Goal: Task Accomplishment & Management: Complete application form

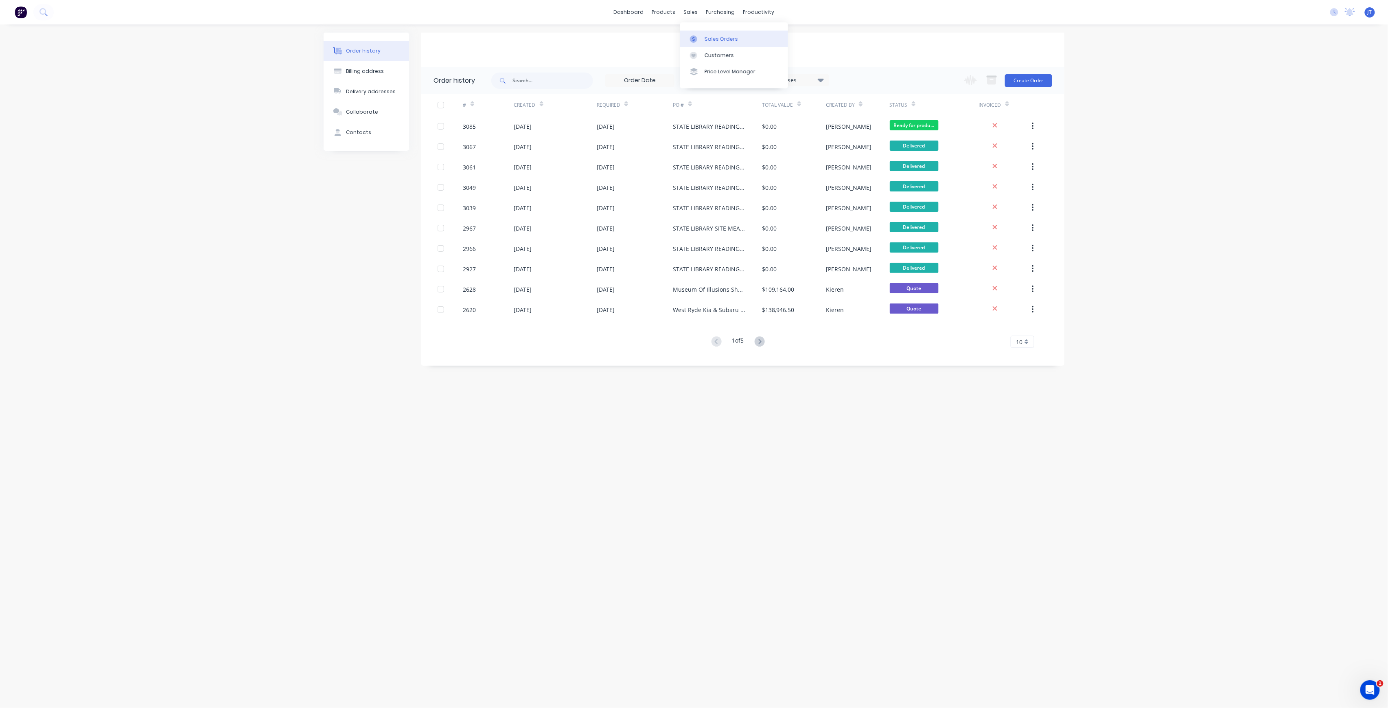
click at [716, 37] on div "Sales Orders" at bounding box center [721, 38] width 33 height 7
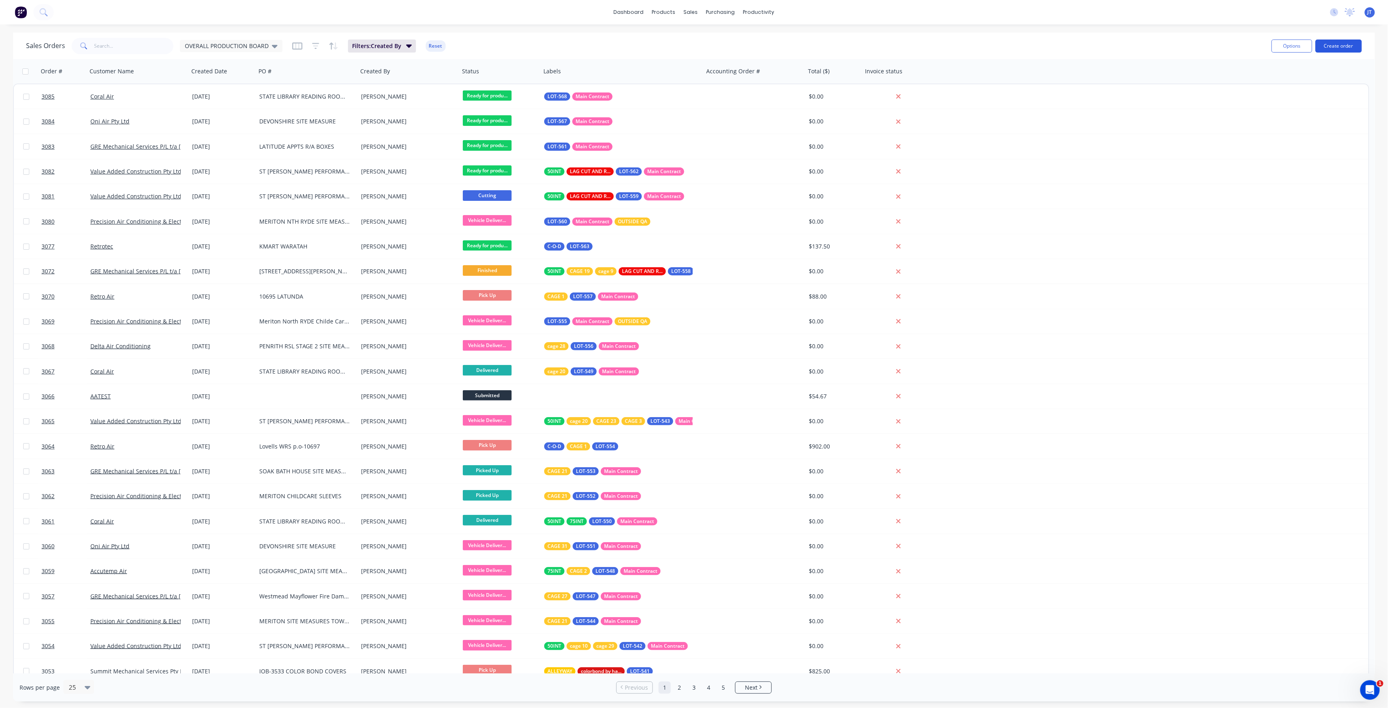
click at [1344, 42] on button "Create order" at bounding box center [1339, 45] width 46 height 13
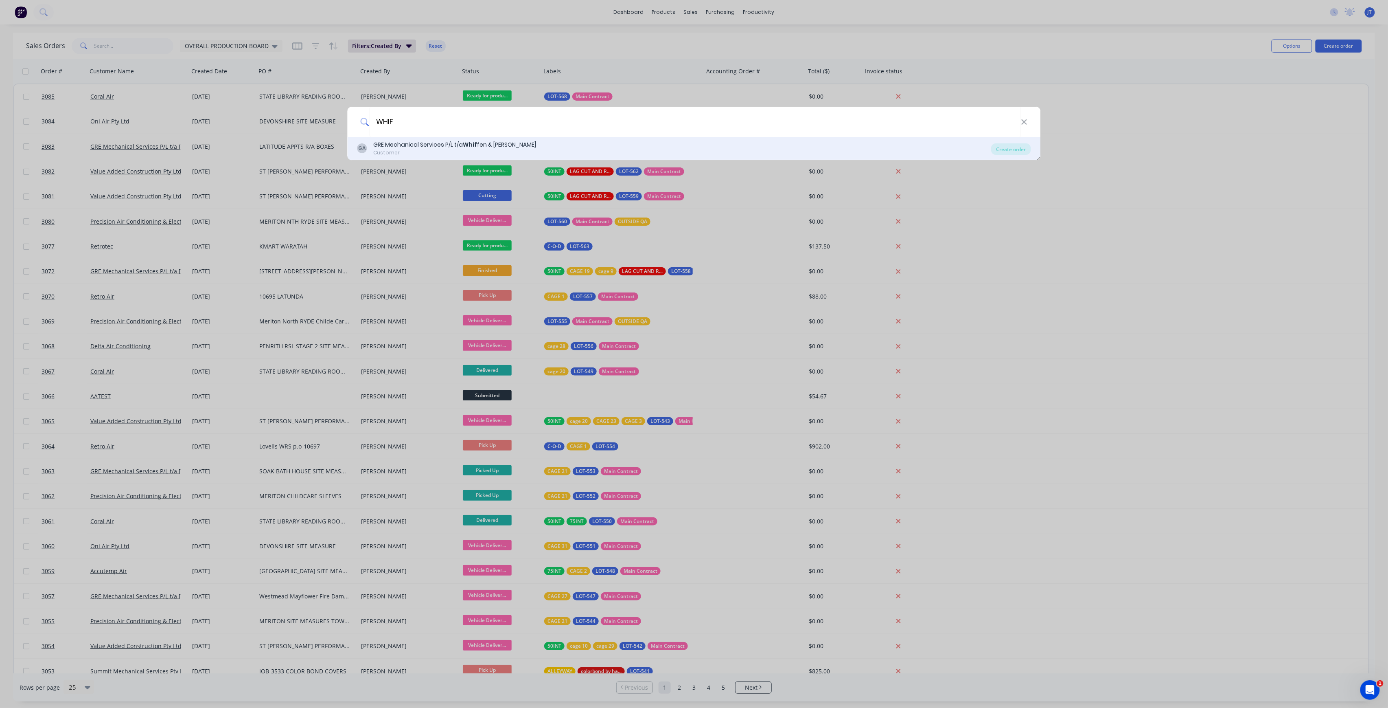
type input "WHIF"
click at [534, 140] on div "GA GRE Mechanical Services P/L t/a Whif fen & Andrews Customer" at bounding box center [674, 148] width 634 height 16
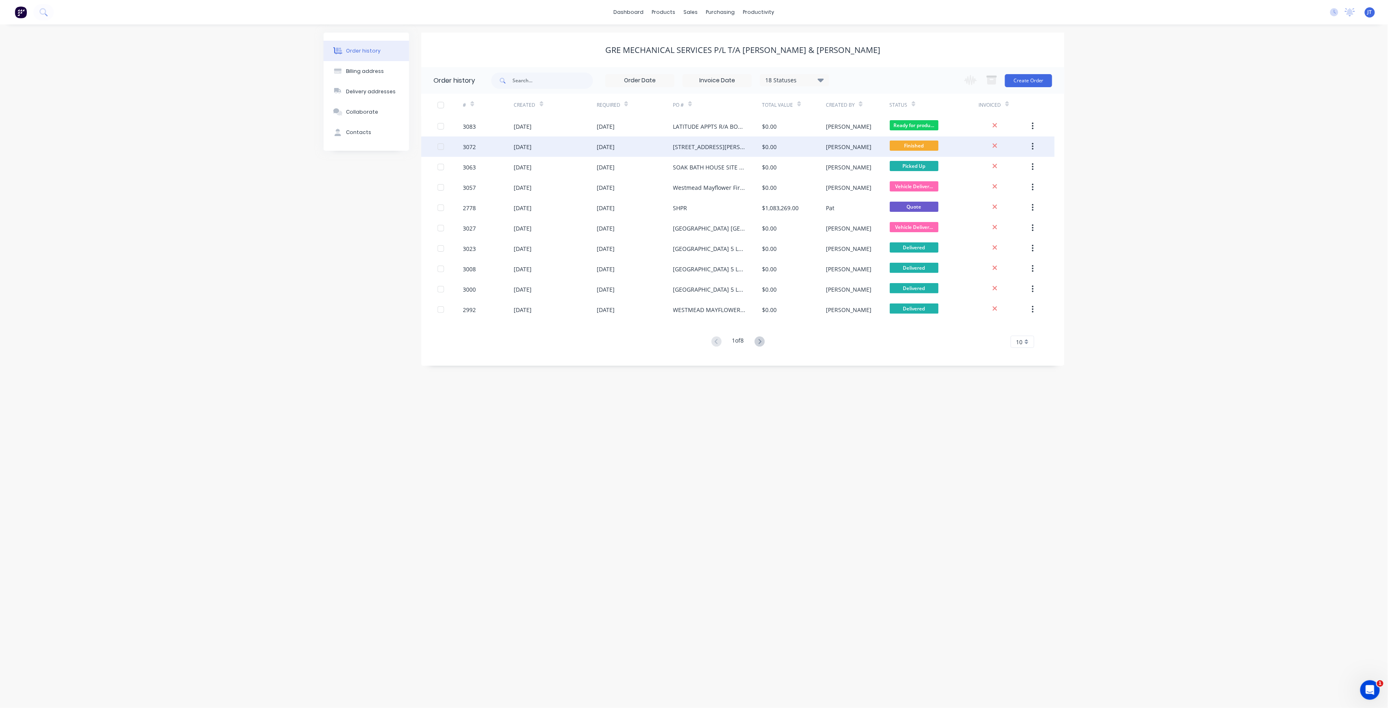
click at [858, 144] on div "joshua" at bounding box center [858, 146] width 64 height 20
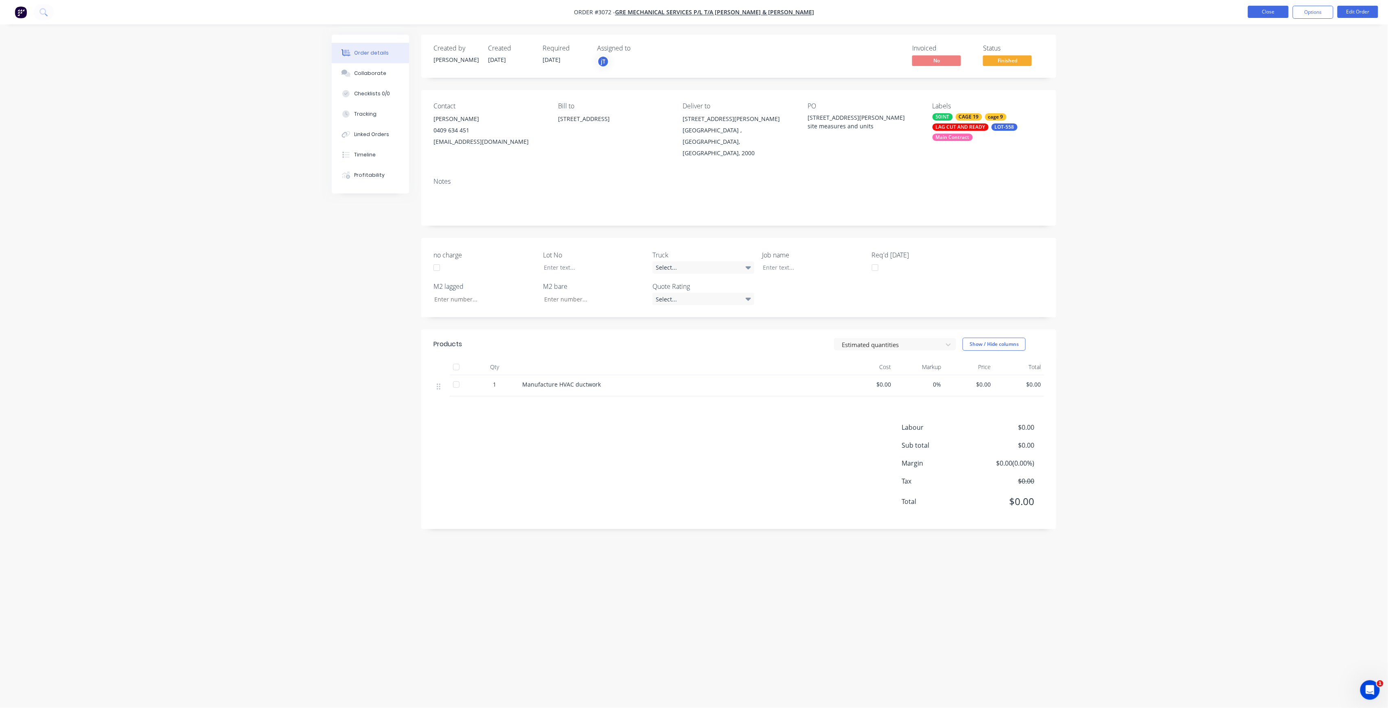
click at [1277, 11] on button "Close" at bounding box center [1268, 12] width 41 height 12
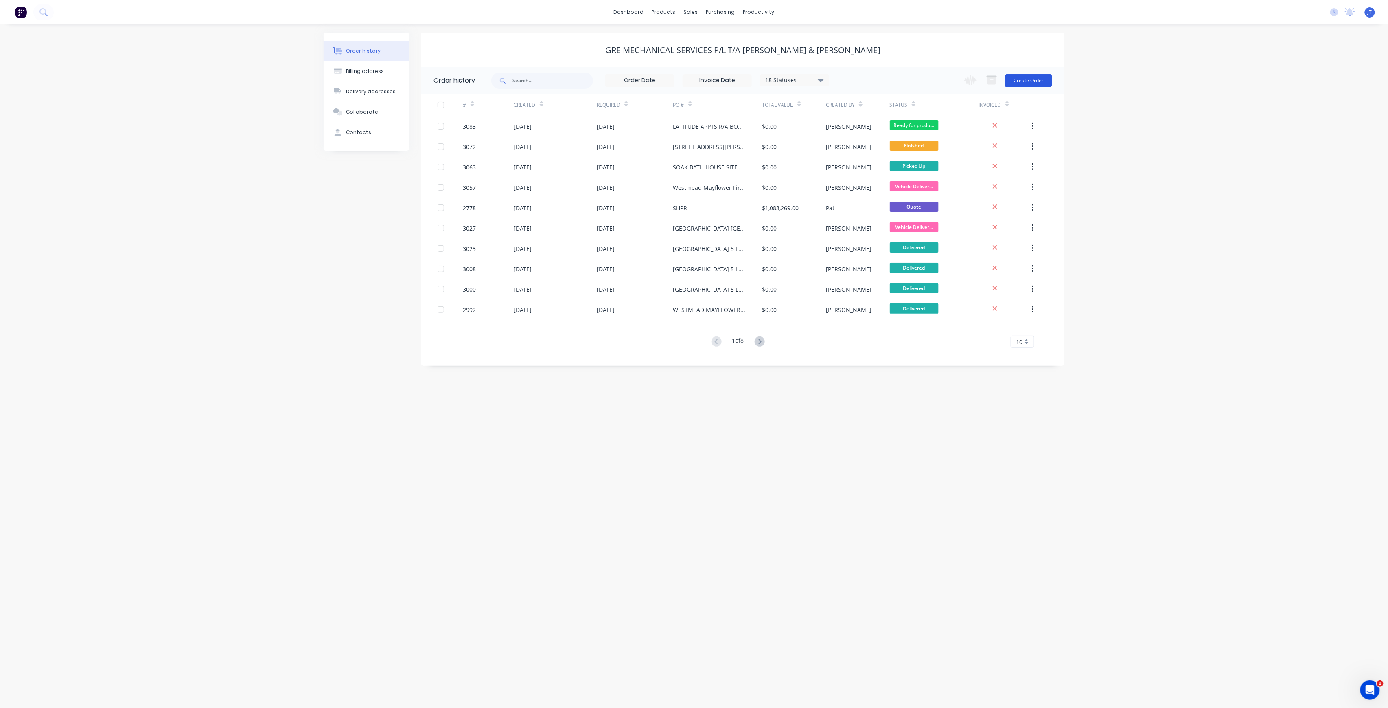
click at [1039, 83] on button "Create Order" at bounding box center [1028, 80] width 47 height 13
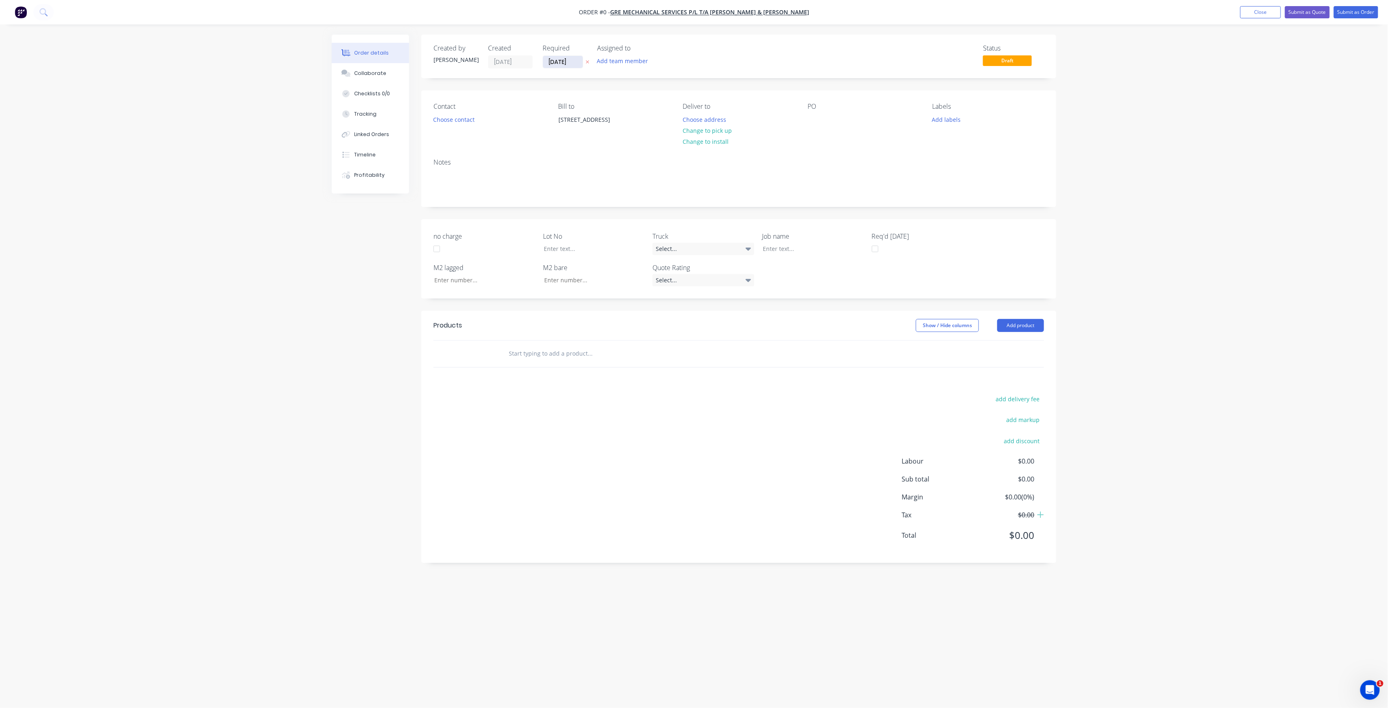
click at [576, 62] on input "[DATE]" at bounding box center [563, 62] width 40 height 12
click at [608, 137] on div "15" at bounding box center [603, 135] width 12 height 12
type input "[DATE]"
click at [724, 122] on button "Choose address" at bounding box center [705, 119] width 52 height 11
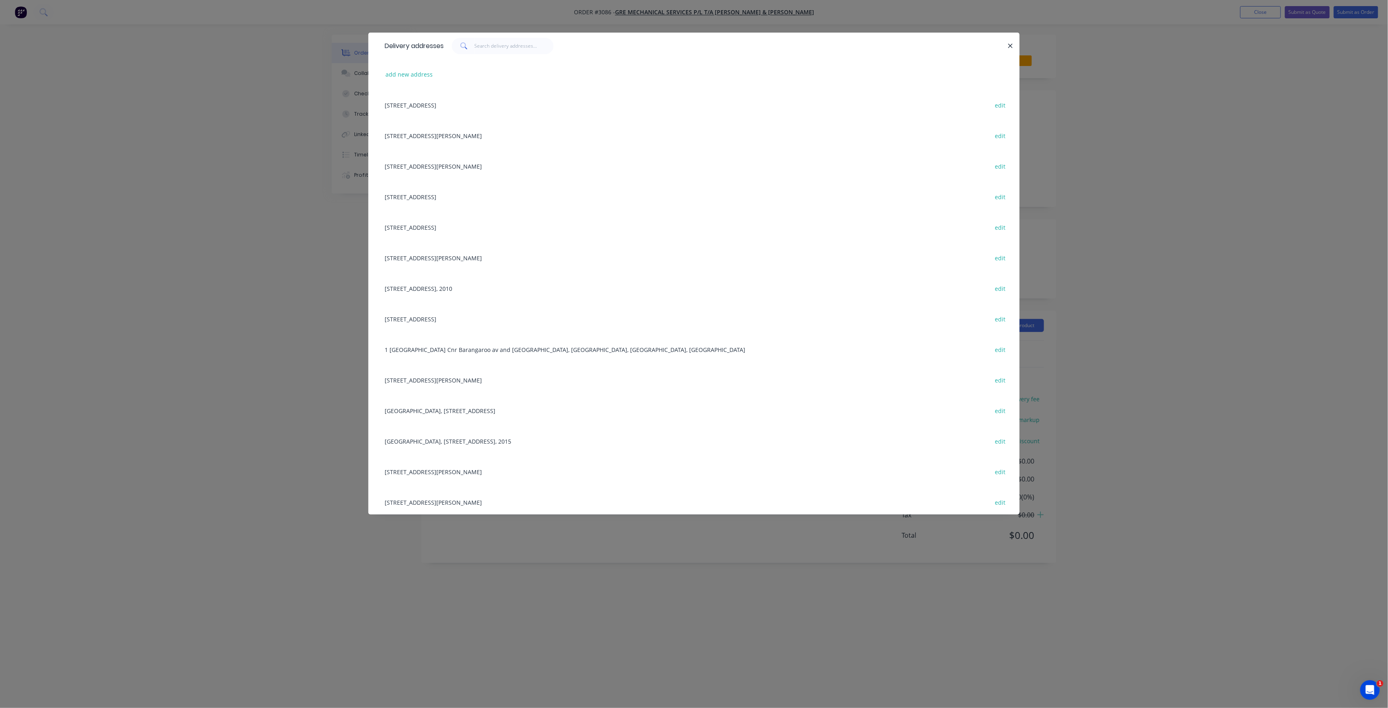
click at [512, 134] on div "88-94 Eleby ST, Bondi Junction, New South Wales, Australia, 2022 edit" at bounding box center [694, 135] width 627 height 31
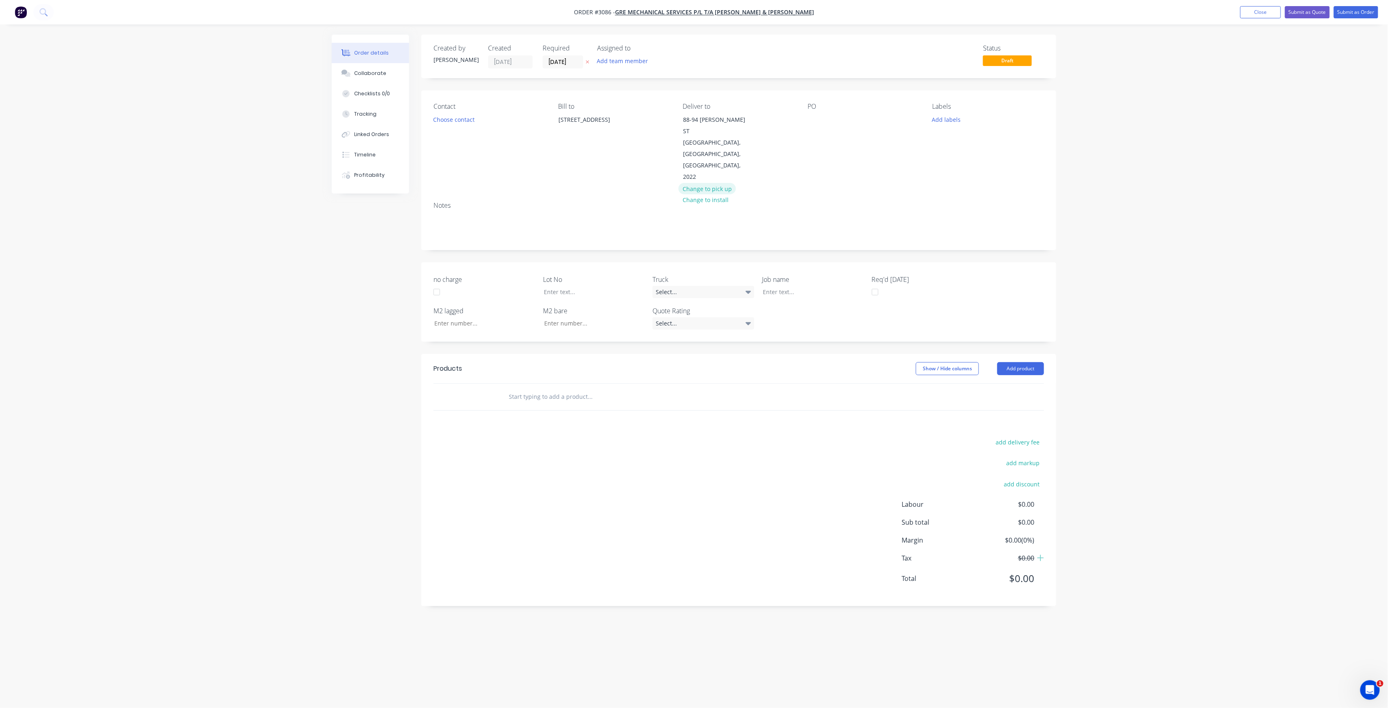
click at [725, 183] on button "Change to pick up" at bounding box center [708, 188] width 58 height 11
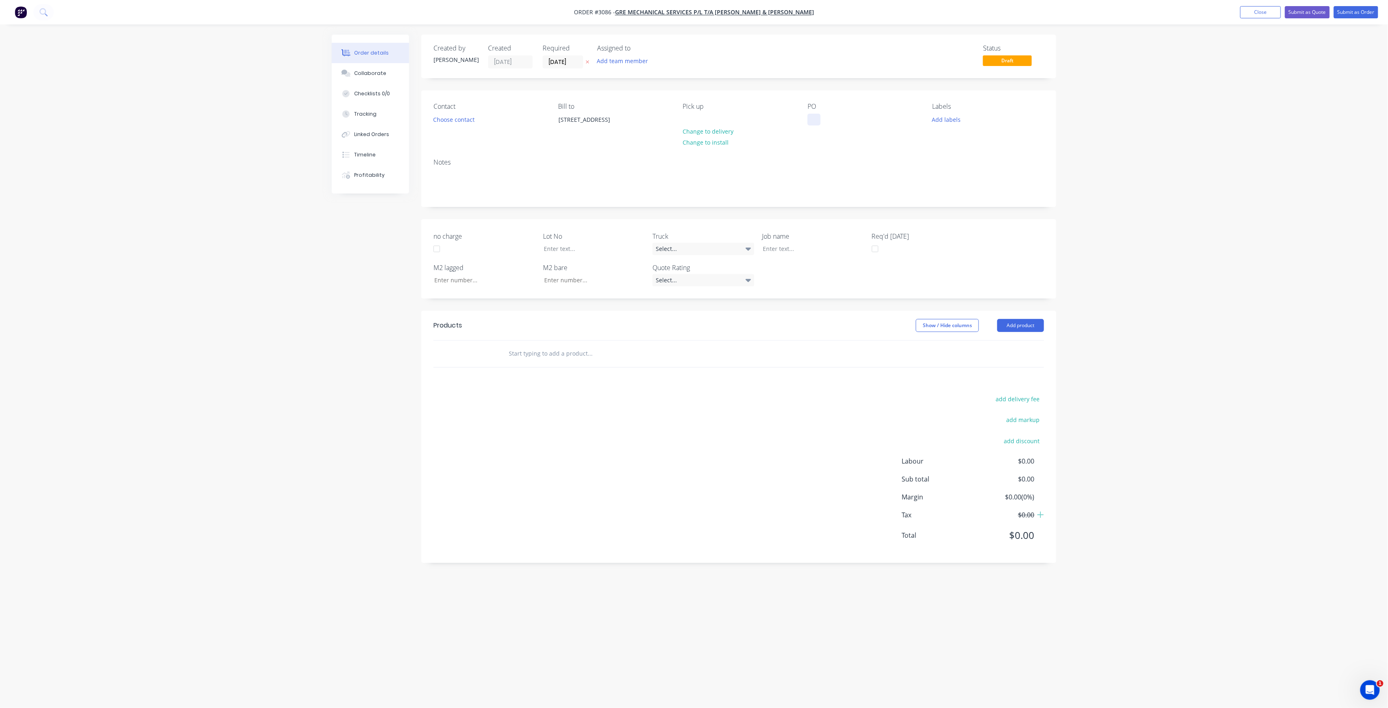
click at [813, 125] on div at bounding box center [814, 120] width 13 height 12
click at [945, 121] on button "Add labels" at bounding box center [946, 119] width 37 height 11
click at [980, 152] on div "Create new label #00672 edit #00725 edit #00798 edit #00919 edit #00984 edit #0…" at bounding box center [994, 192] width 122 height 130
click at [989, 142] on input "text" at bounding box center [999, 143] width 85 height 16
click at [974, 188] on div "Main Contract" at bounding box center [975, 192] width 40 height 9
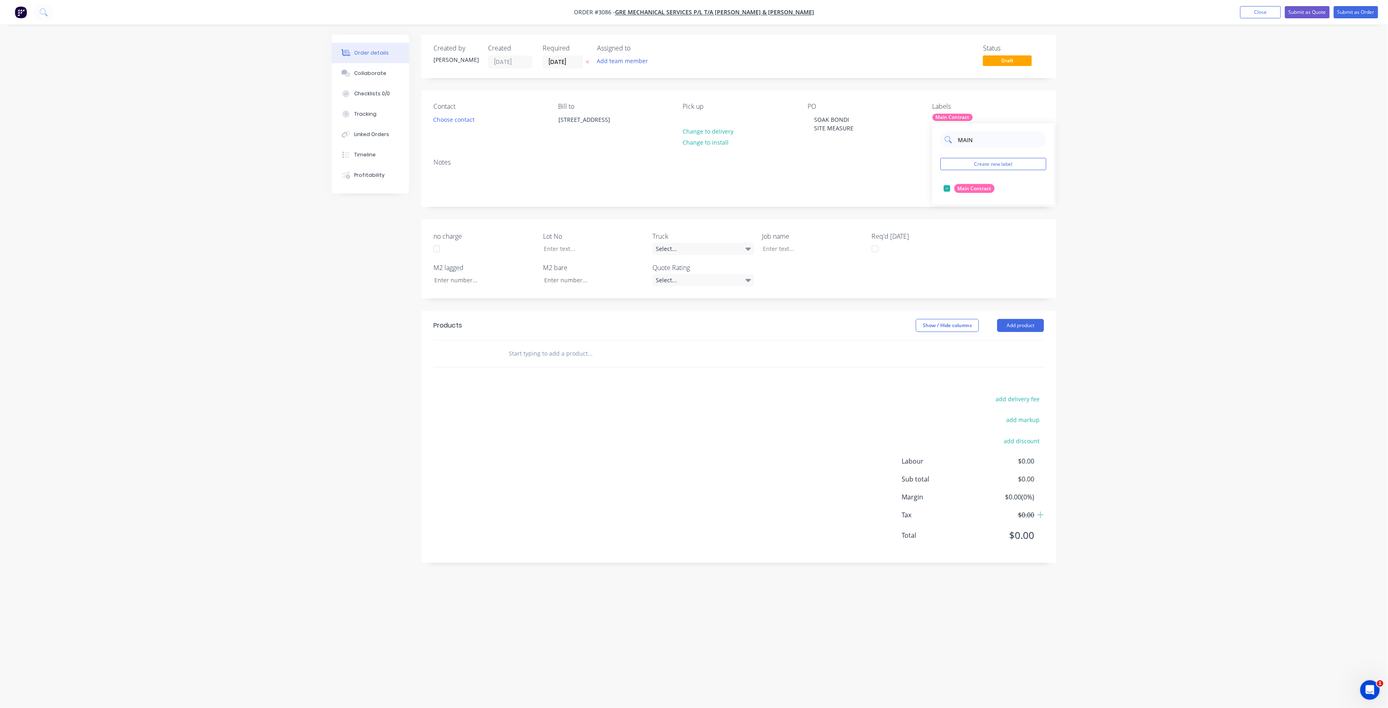
drag, startPoint x: 987, startPoint y: 144, endPoint x: 949, endPoint y: 147, distance: 37.9
click at [949, 147] on div "MAIN" at bounding box center [994, 139] width 106 height 16
type input "LOT-570"
click at [963, 191] on div "LOT-570" at bounding box center [968, 188] width 26 height 9
drag, startPoint x: 567, startPoint y: 344, endPoint x: 557, endPoint y: 360, distance: 19.0
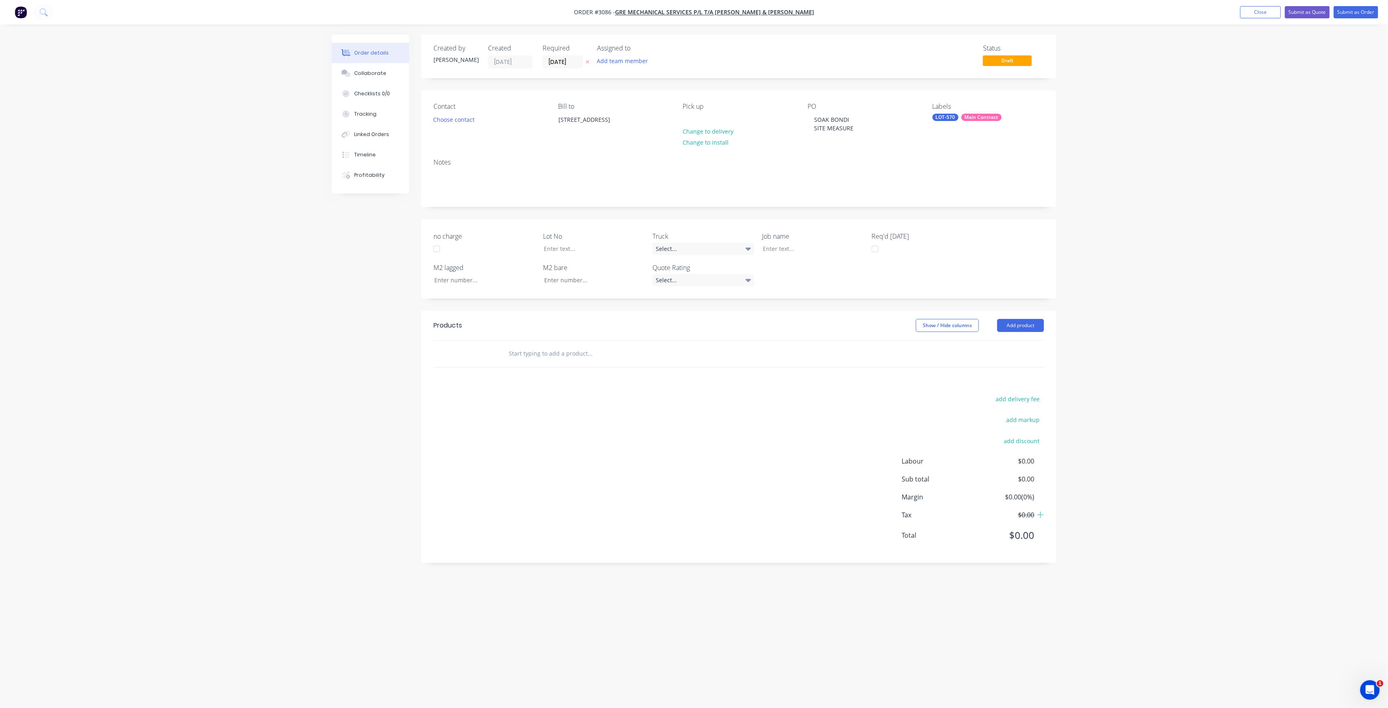
click at [566, 346] on div at bounding box center [645, 353] width 293 height 26
click at [557, 360] on input "text" at bounding box center [589, 353] width 163 height 16
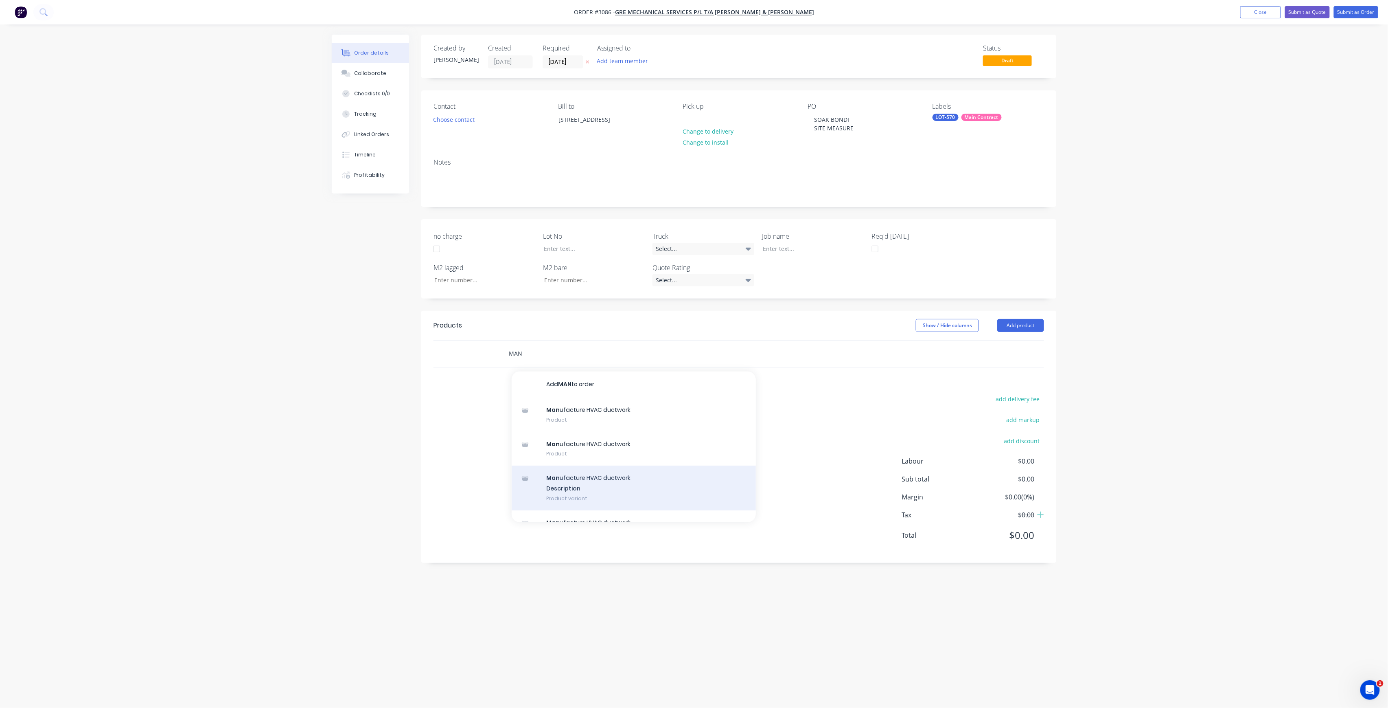
type input "MAN"
click at [595, 476] on div "Man ufacture HVAC ductwork Description Product variant" at bounding box center [634, 487] width 244 height 45
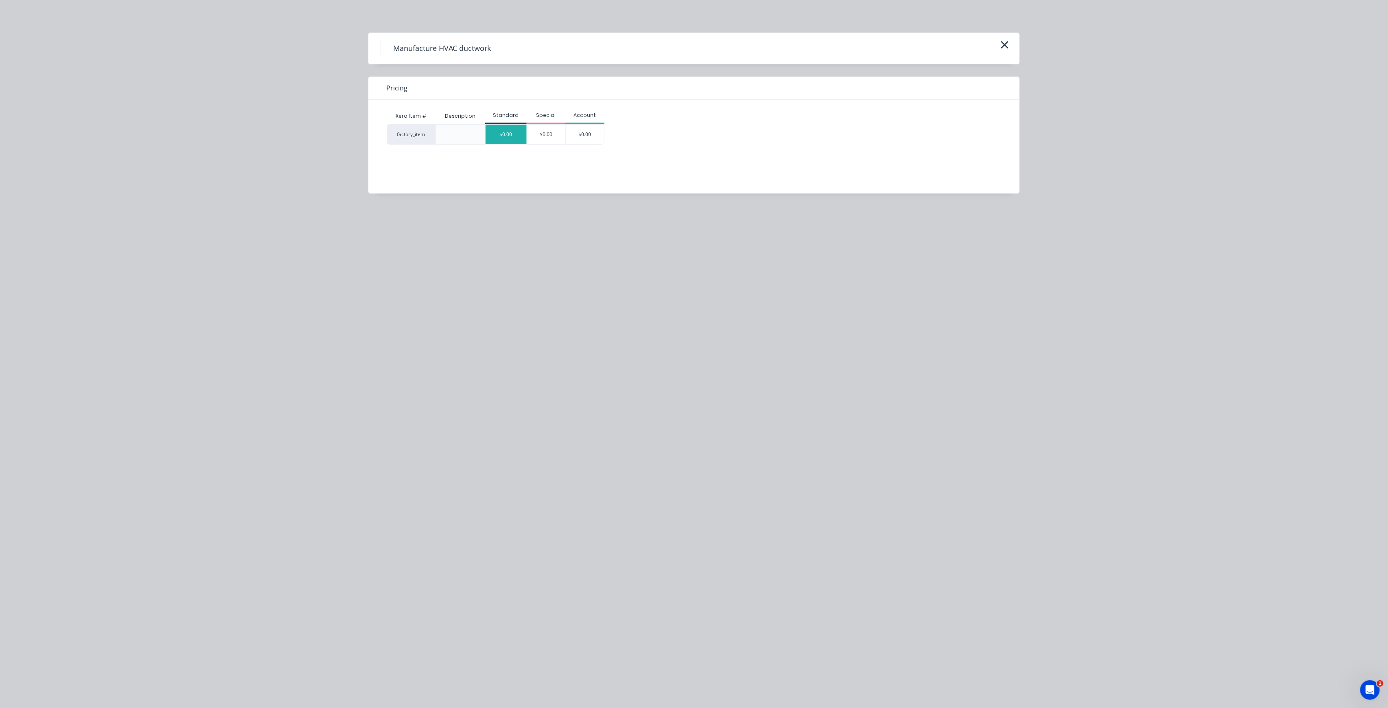
click at [519, 136] on div "$0.00" at bounding box center [506, 135] width 41 height 20
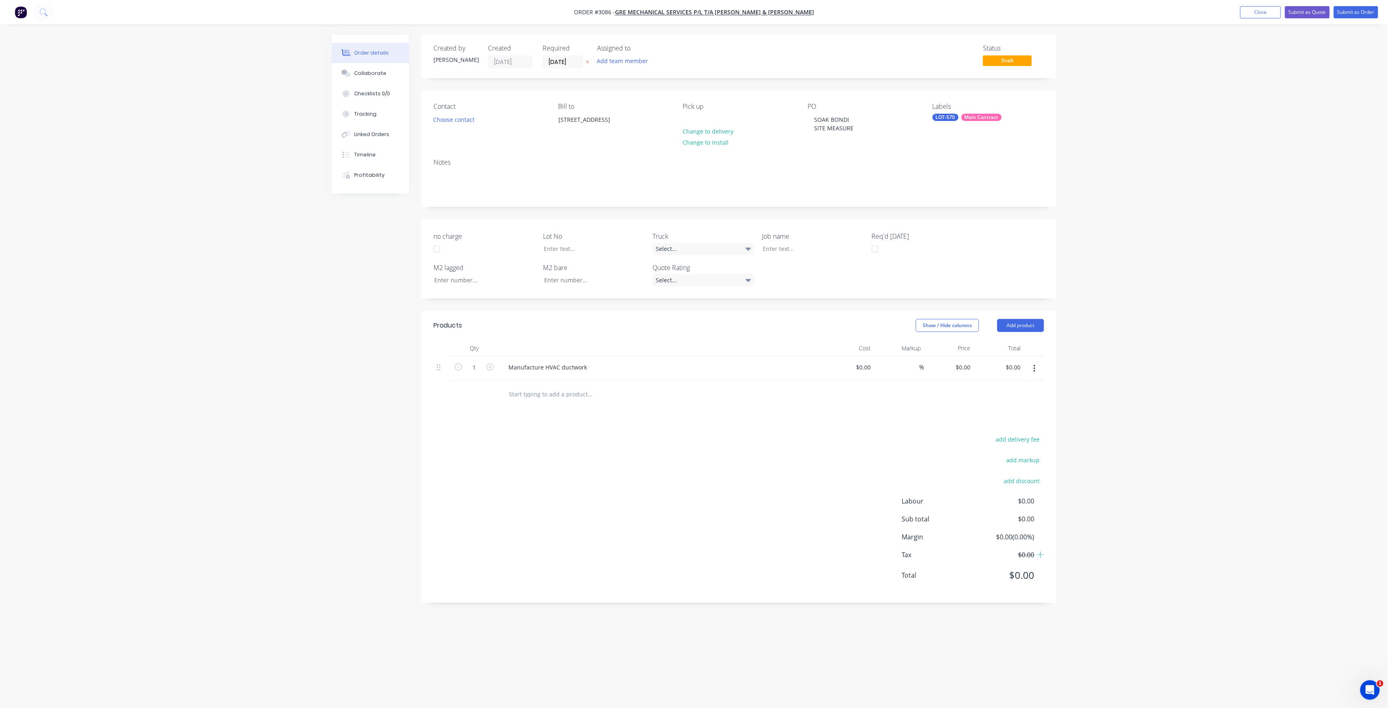
click at [863, 127] on div "PO SOAK BONDI SITE MEASURE" at bounding box center [864, 121] width 112 height 37
drag, startPoint x: 855, startPoint y: 127, endPoint x: 812, endPoint y: 119, distance: 44.2
click at [812, 119] on div "SOAK BONDI SITE MEASURE" at bounding box center [834, 124] width 53 height 20
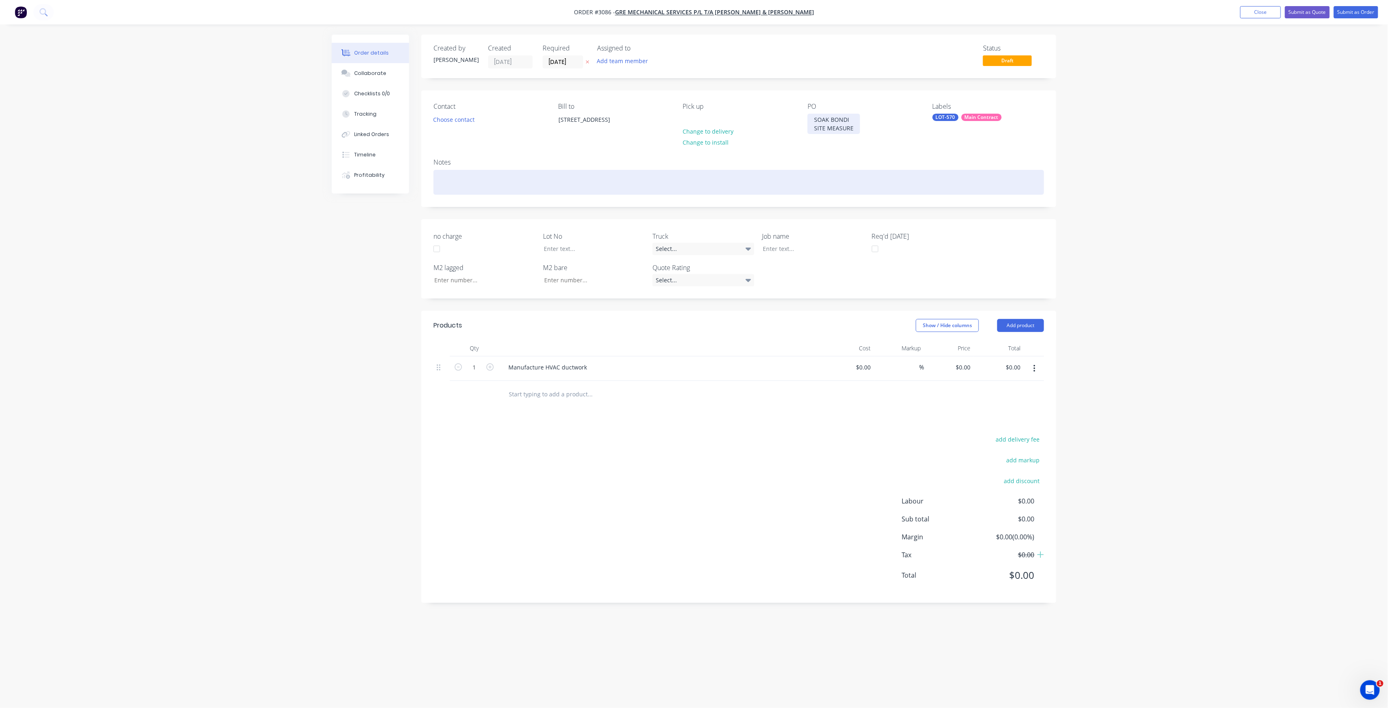
copy div "SOAK BONDI SITE MEASURE"
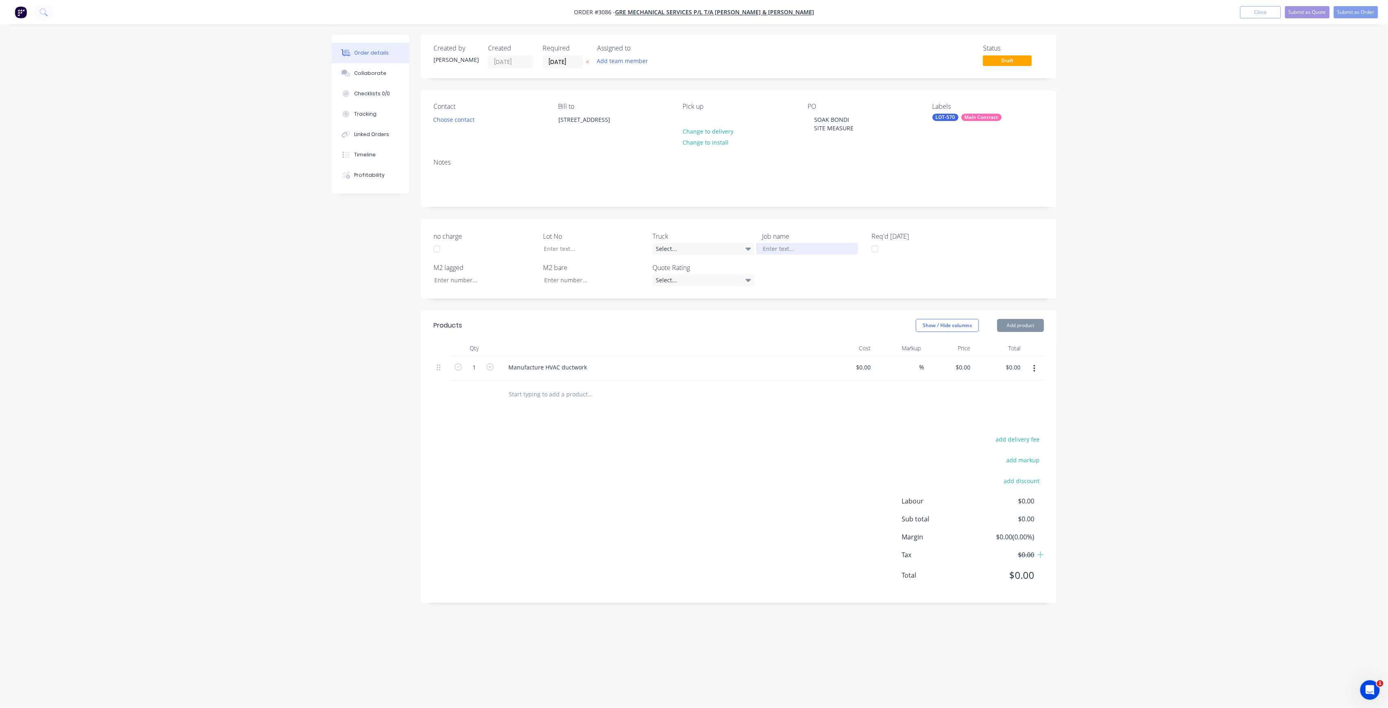
click at [786, 248] on div at bounding box center [807, 249] width 102 height 12
paste div
click at [608, 247] on div at bounding box center [588, 249] width 102 height 12
click at [1368, 14] on button "Submit as Order" at bounding box center [1356, 12] width 44 height 12
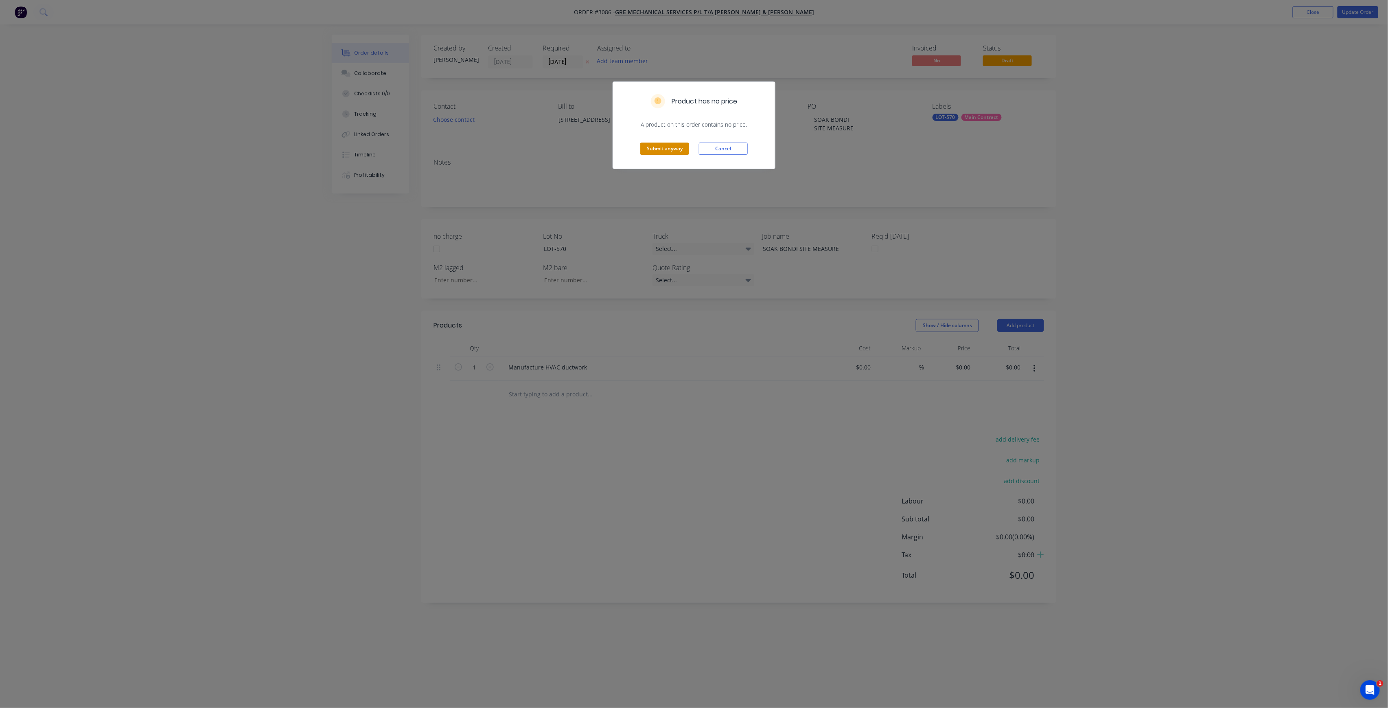
click at [668, 149] on button "Submit anyway" at bounding box center [664, 148] width 49 height 12
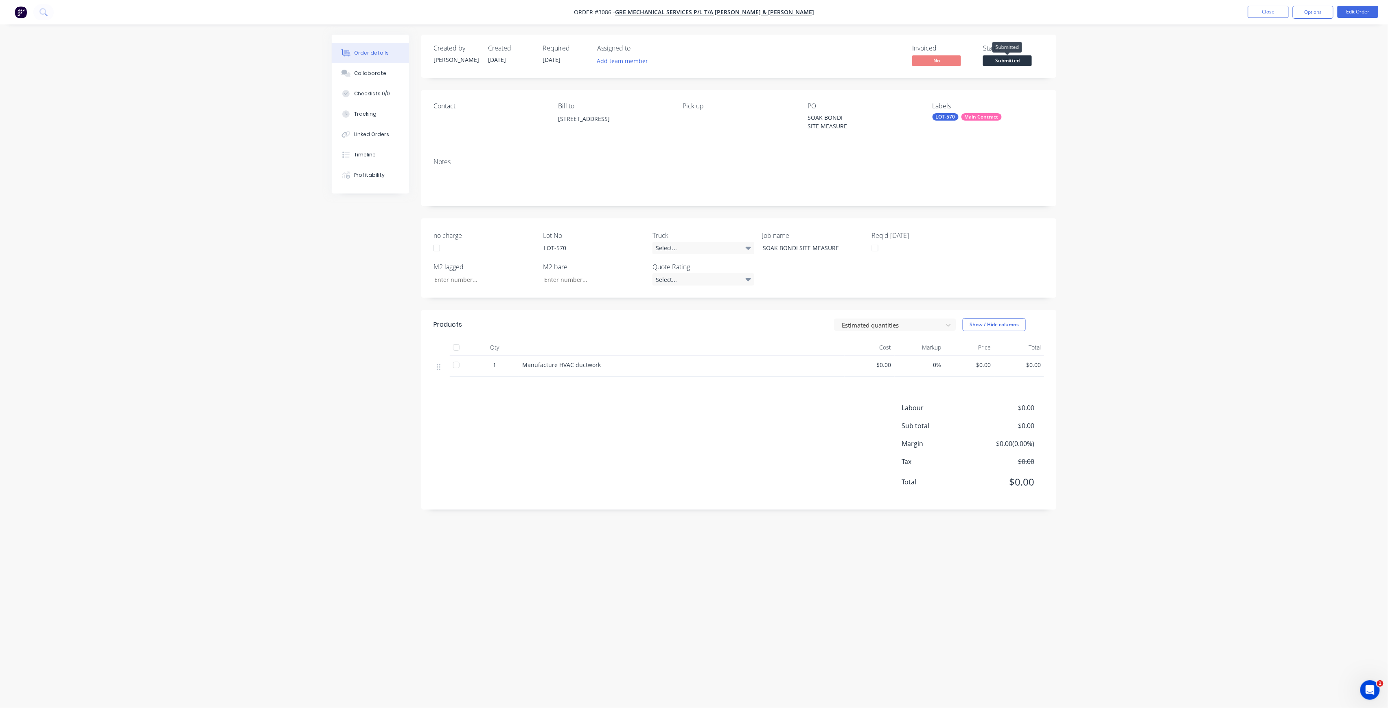
click at [1013, 59] on span "Submitted" at bounding box center [1007, 60] width 49 height 10
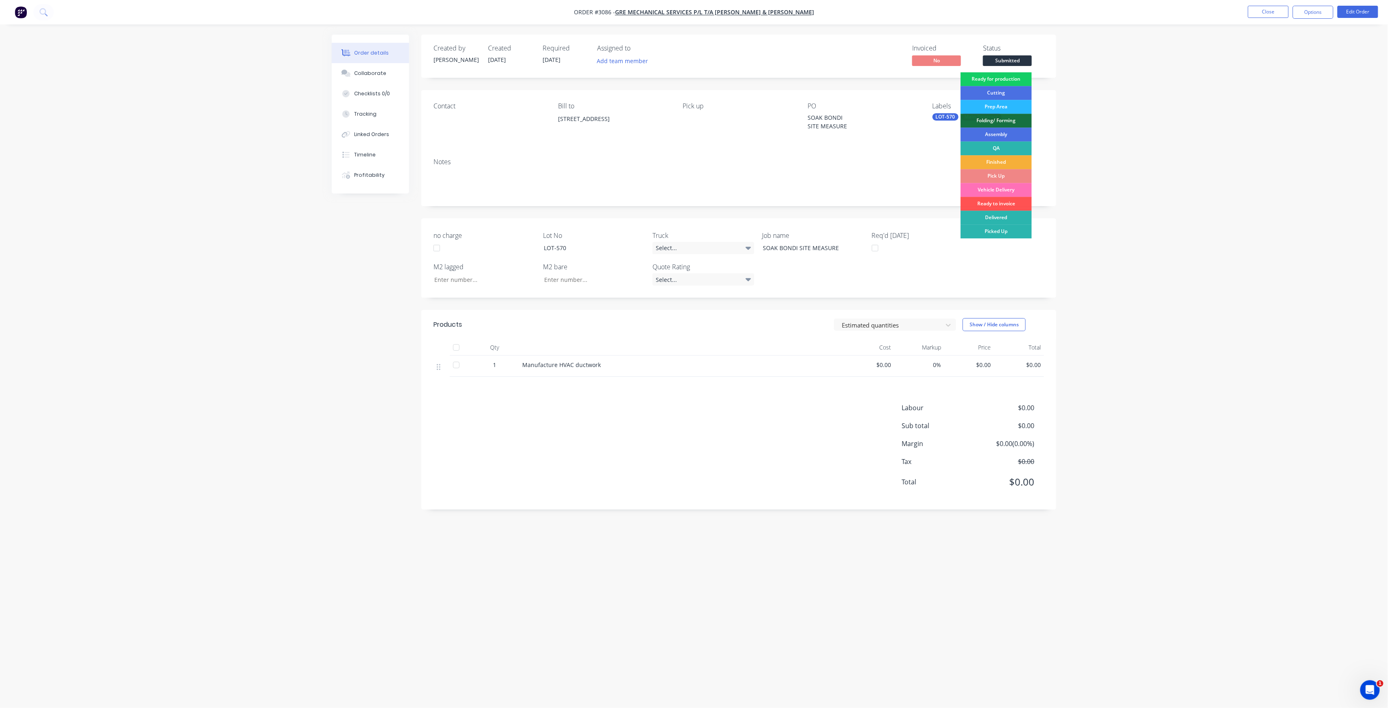
click at [1003, 76] on div "Ready for production" at bounding box center [996, 79] width 71 height 14
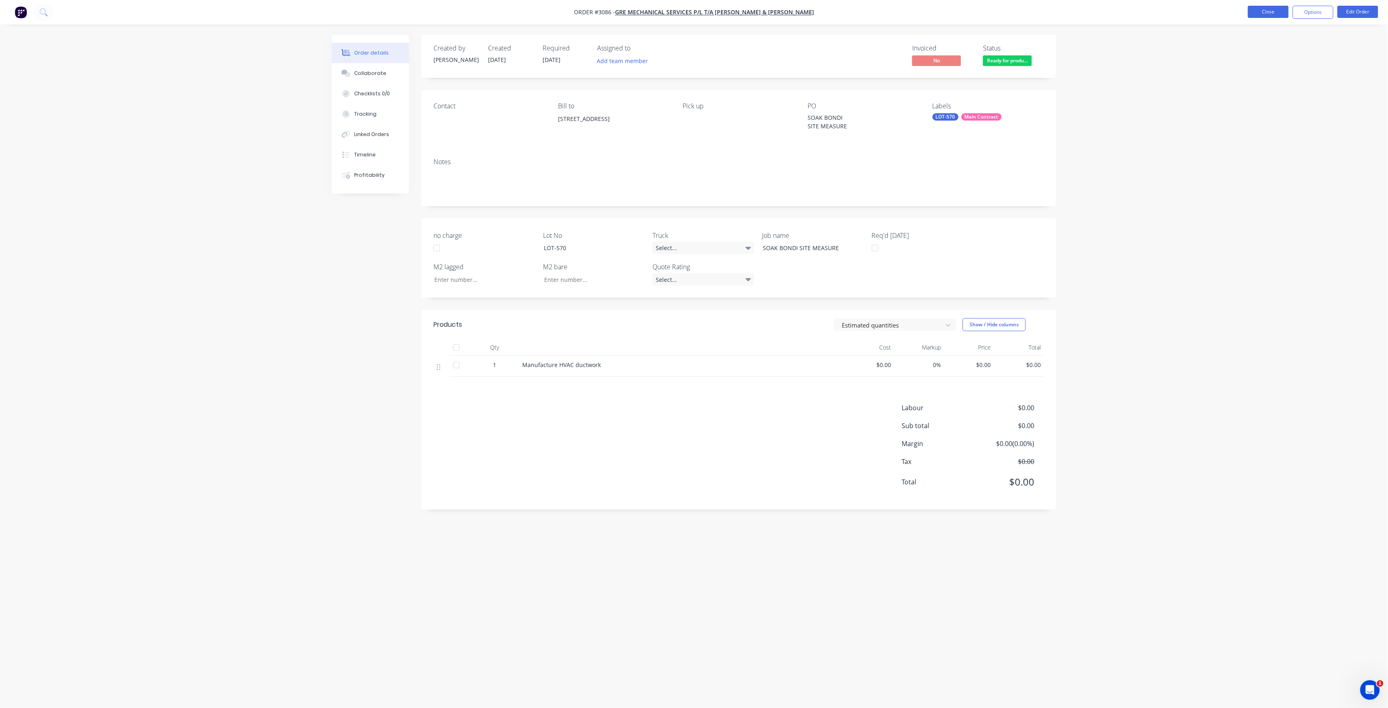
click at [1262, 12] on button "Close" at bounding box center [1268, 12] width 41 height 12
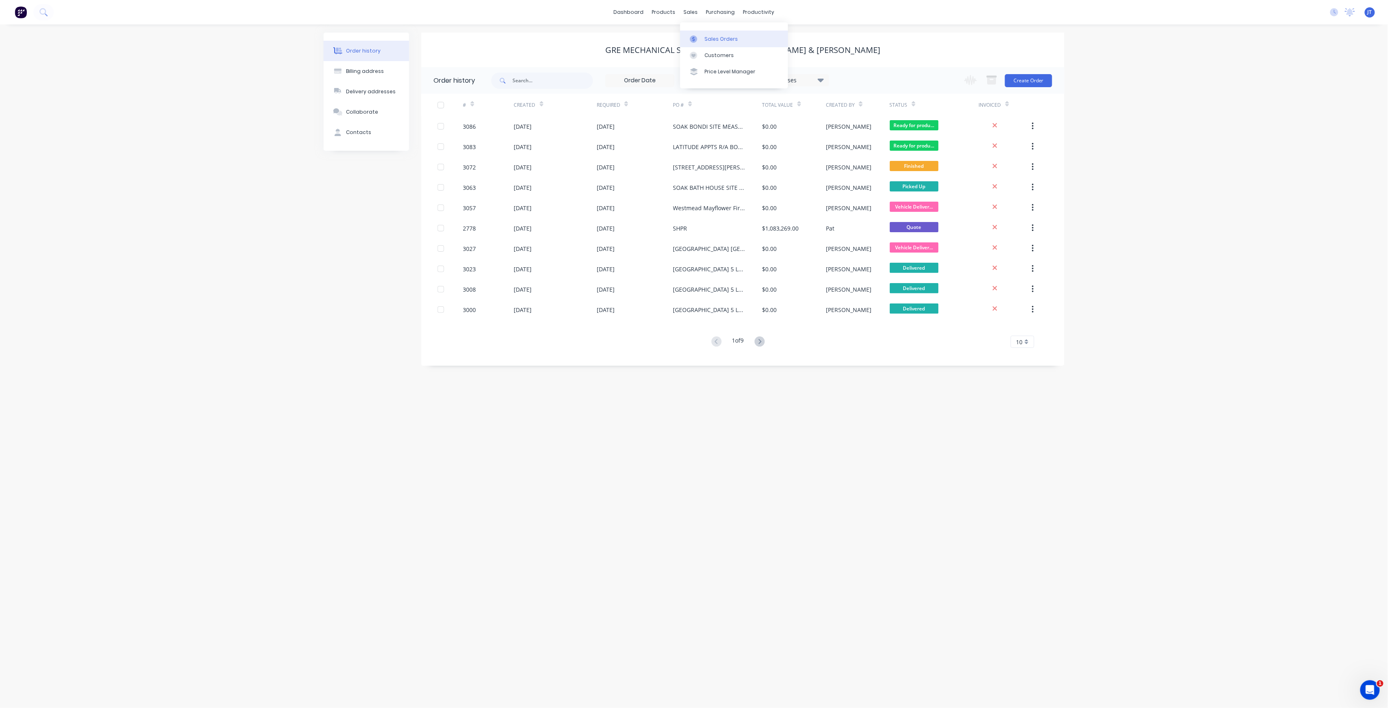
click at [726, 43] on link "Sales Orders" at bounding box center [734, 39] width 108 height 16
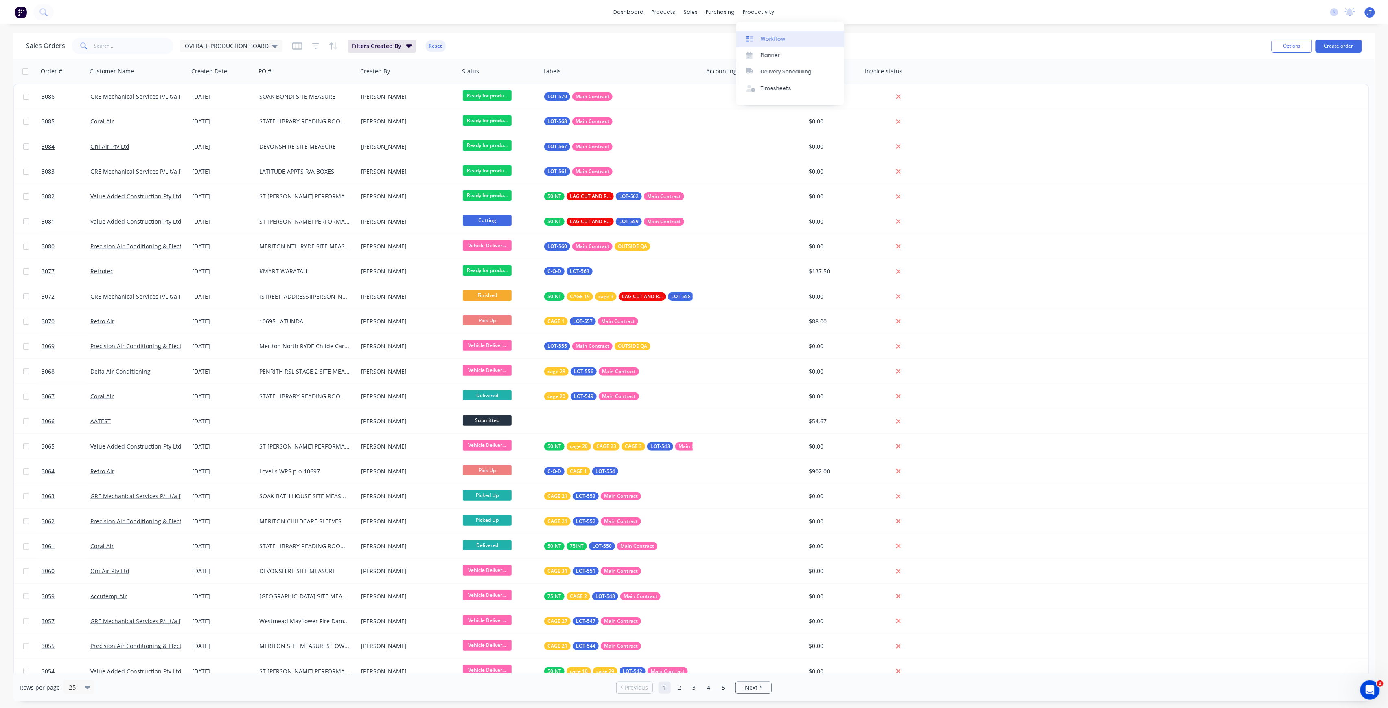
click at [775, 31] on link "Workflow" at bounding box center [790, 39] width 108 height 16
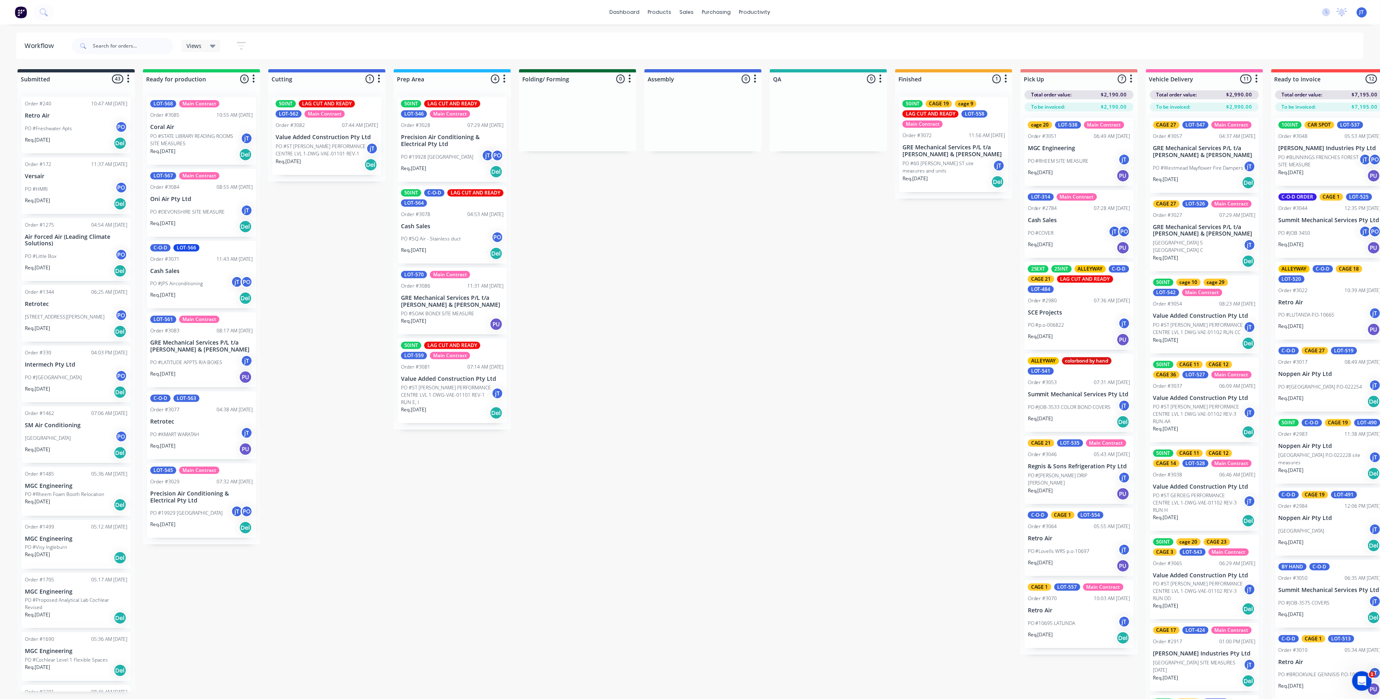
click at [955, 166] on p "PO #60 [PERSON_NAME] ST site measures and units" at bounding box center [948, 167] width 90 height 15
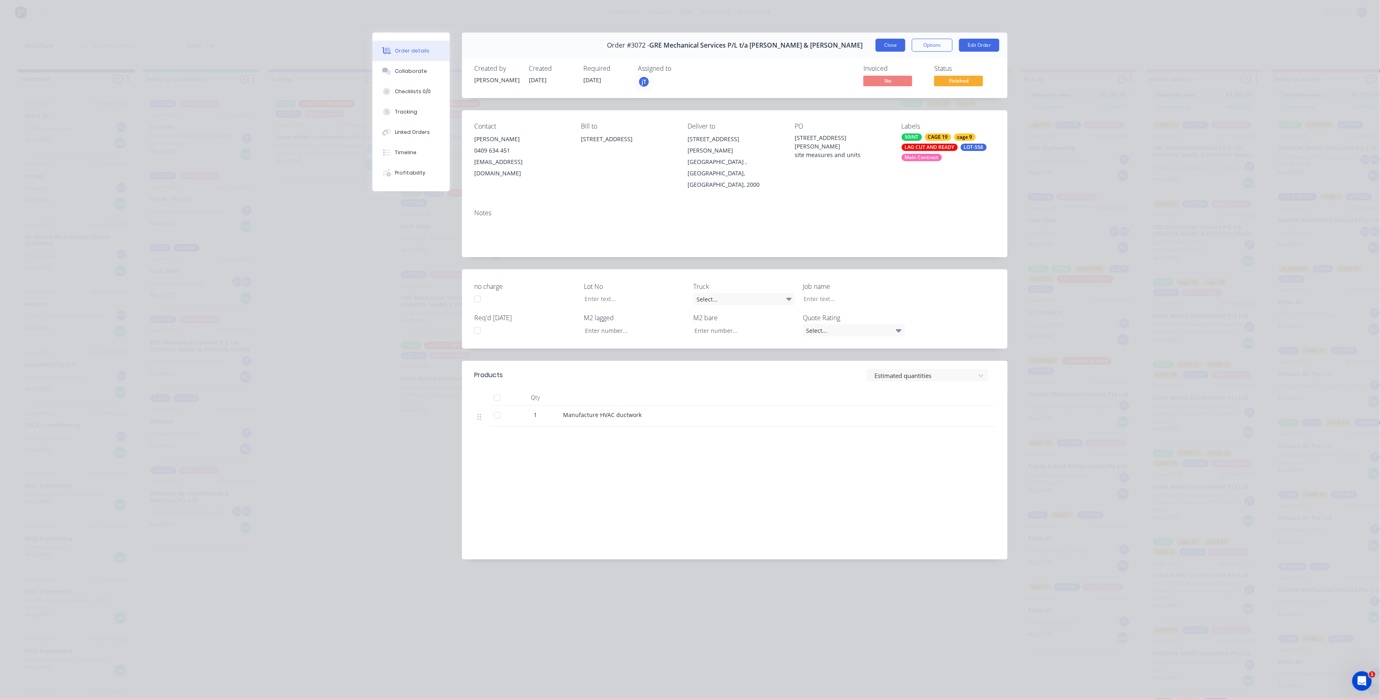
click at [900, 46] on button "Close" at bounding box center [891, 45] width 30 height 13
